Goal: Check status: Check status

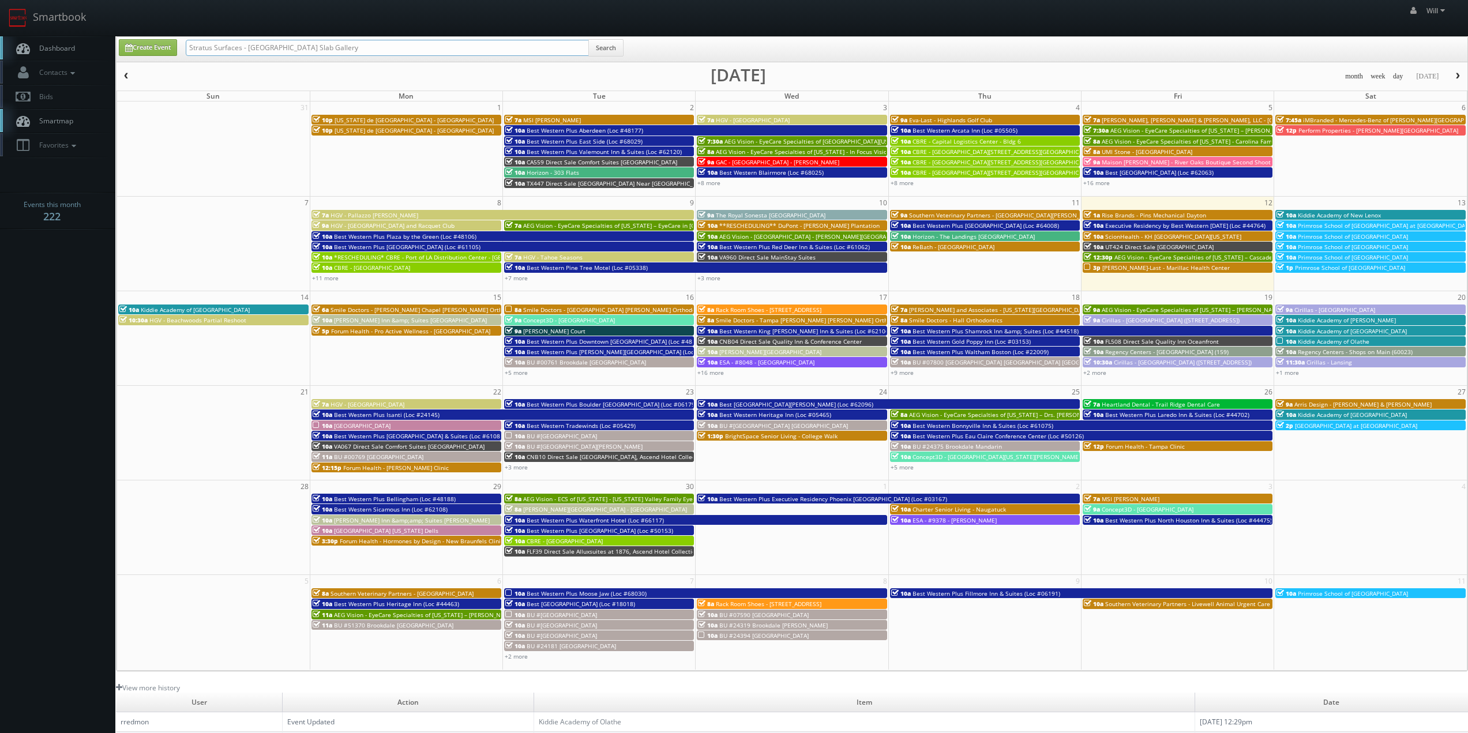
drag, startPoint x: 407, startPoint y: 49, endPoint x: 0, endPoint y: -27, distance: 414.2
click at [0, 0] on html "Smartbook Toggle Side Navigation Toggle Top Navigation Will Will Profile Logout…" at bounding box center [734, 454] width 1468 height 909
paste input "([DATE]) ESA - #9305 - McAlester Hwy 69"
drag, startPoint x: 228, startPoint y: 46, endPoint x: 172, endPoint y: 37, distance: 56.6
click at [173, 37] on div "Create Event ([DATE]) ESA - #9305 - McAlester Hwy 69 Search" at bounding box center [792, 49] width 1351 height 25
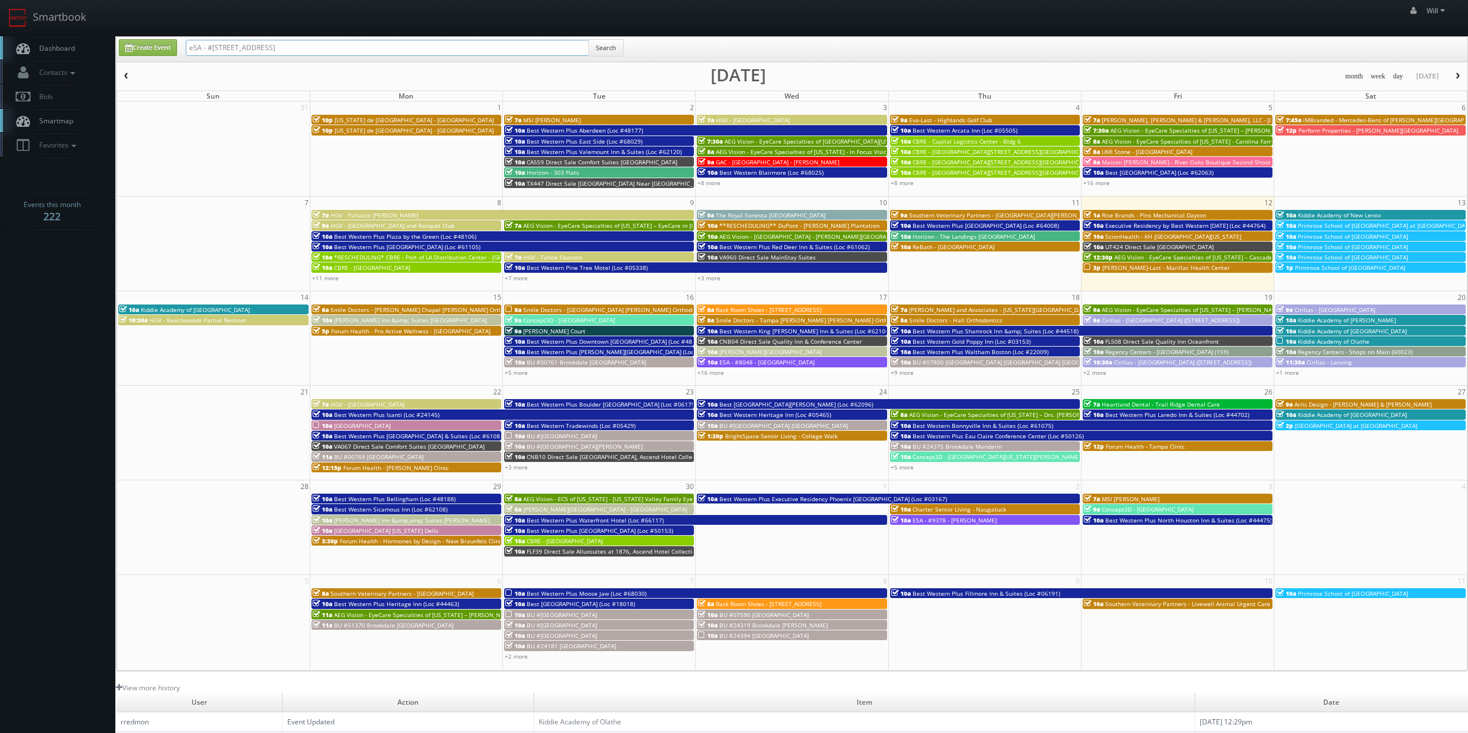
type input "eSA - #9305 - McAlester Hwy 69"
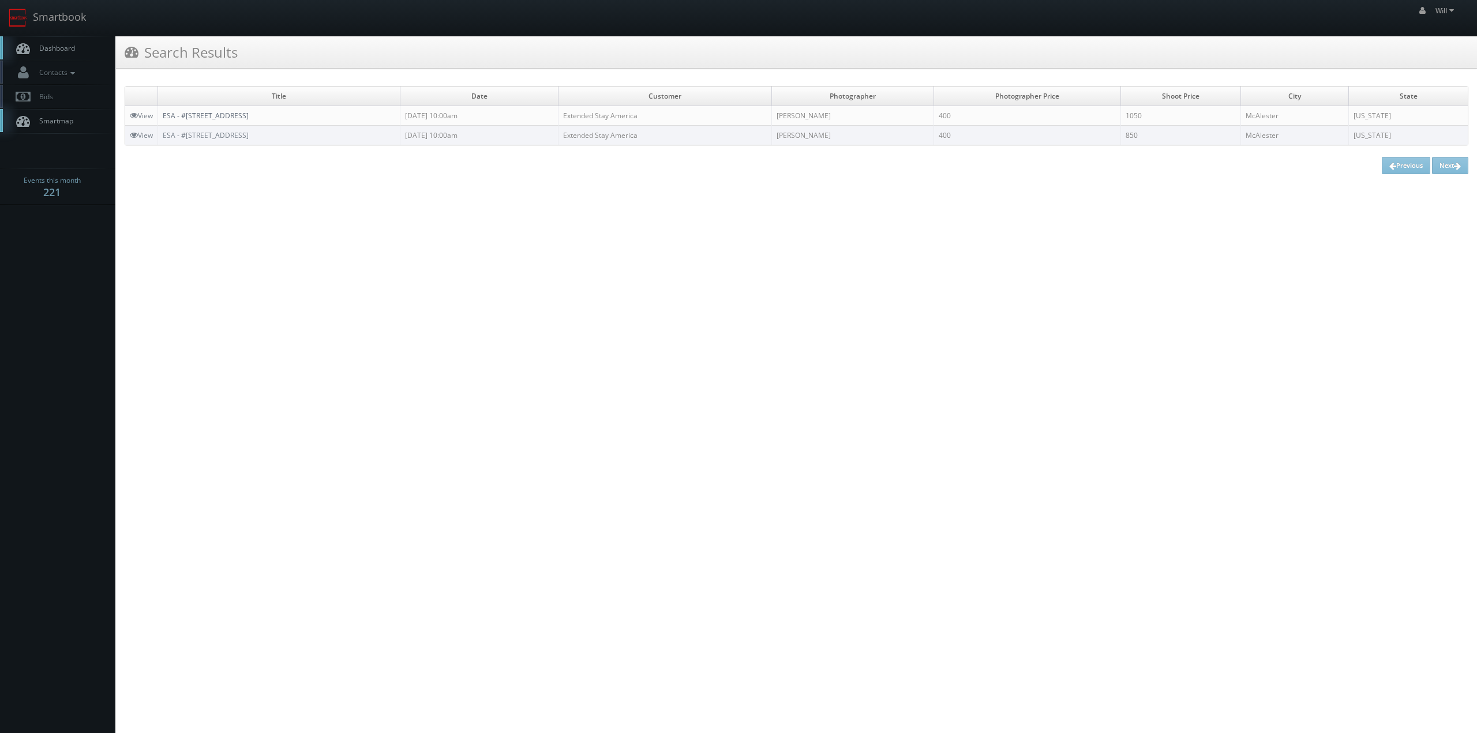
click at [196, 113] on link "ESA - #9305 - McAlester Hwy 69" at bounding box center [206, 116] width 86 height 10
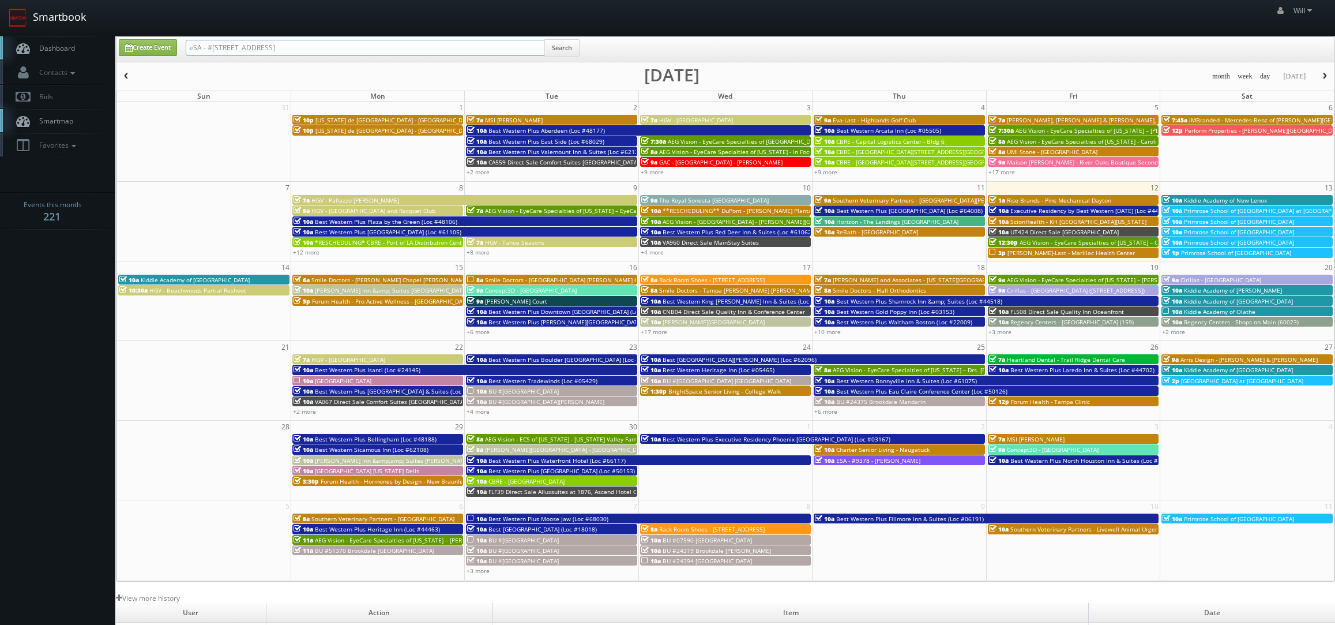
drag, startPoint x: 316, startPoint y: 51, endPoint x: 6, endPoint y: 0, distance: 313.9
click at [6, 0] on body "Smartbook Toggle Side Navigation Toggle Top Navigation Will Will Profile Logout…" at bounding box center [667, 409] width 1335 height 818
paste input "px(09-02-25) MSI Charlotte"
drag, startPoint x: 233, startPoint y: 44, endPoint x: 12, endPoint y: 10, distance: 223.6
click at [12, 10] on body "Smartbook Toggle Side Navigation Toggle Top Navigation Will Will Profile Logout…" at bounding box center [667, 409] width 1335 height 818
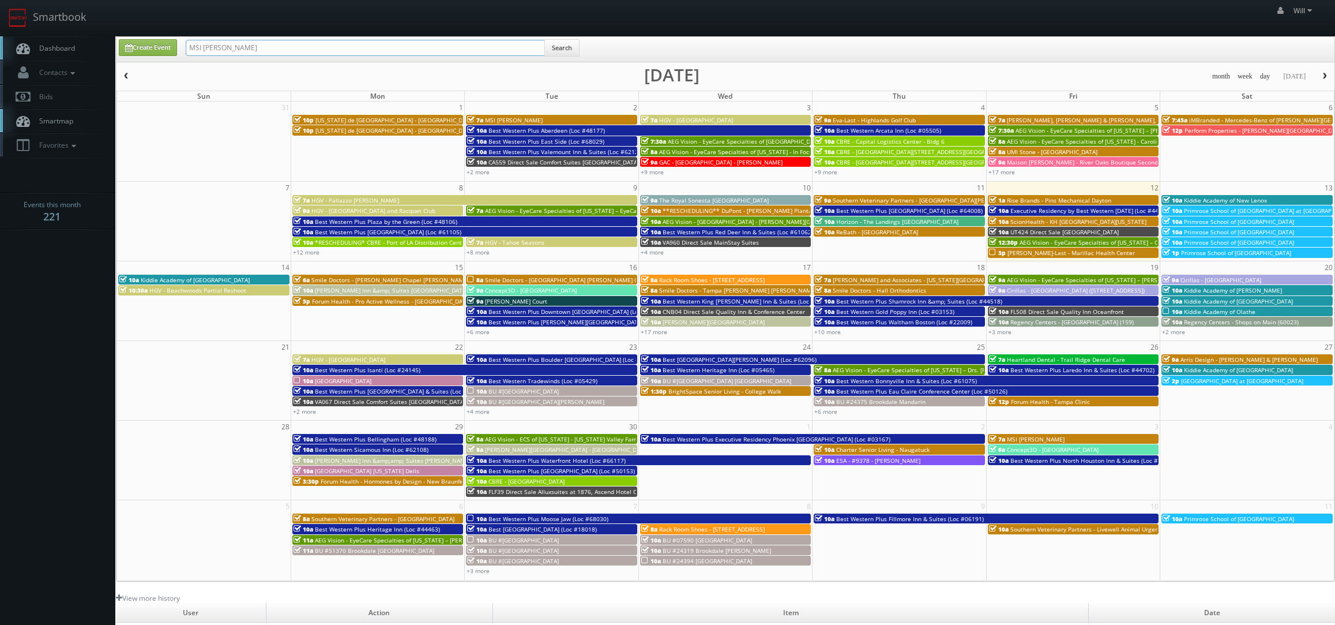
type input "MSI [PERSON_NAME]"
click at [563, 44] on button "Search" at bounding box center [561, 47] width 35 height 17
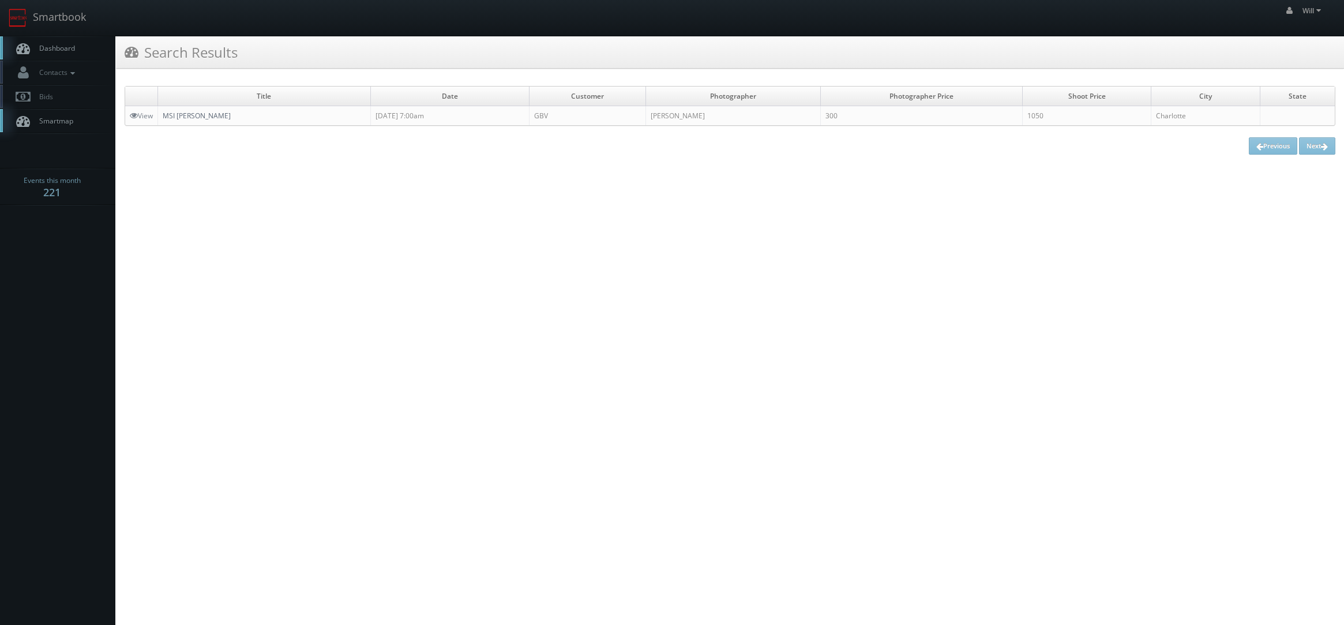
click at [202, 114] on link "MSI [PERSON_NAME]" at bounding box center [197, 116] width 68 height 10
